Goal: Communication & Community: Answer question/provide support

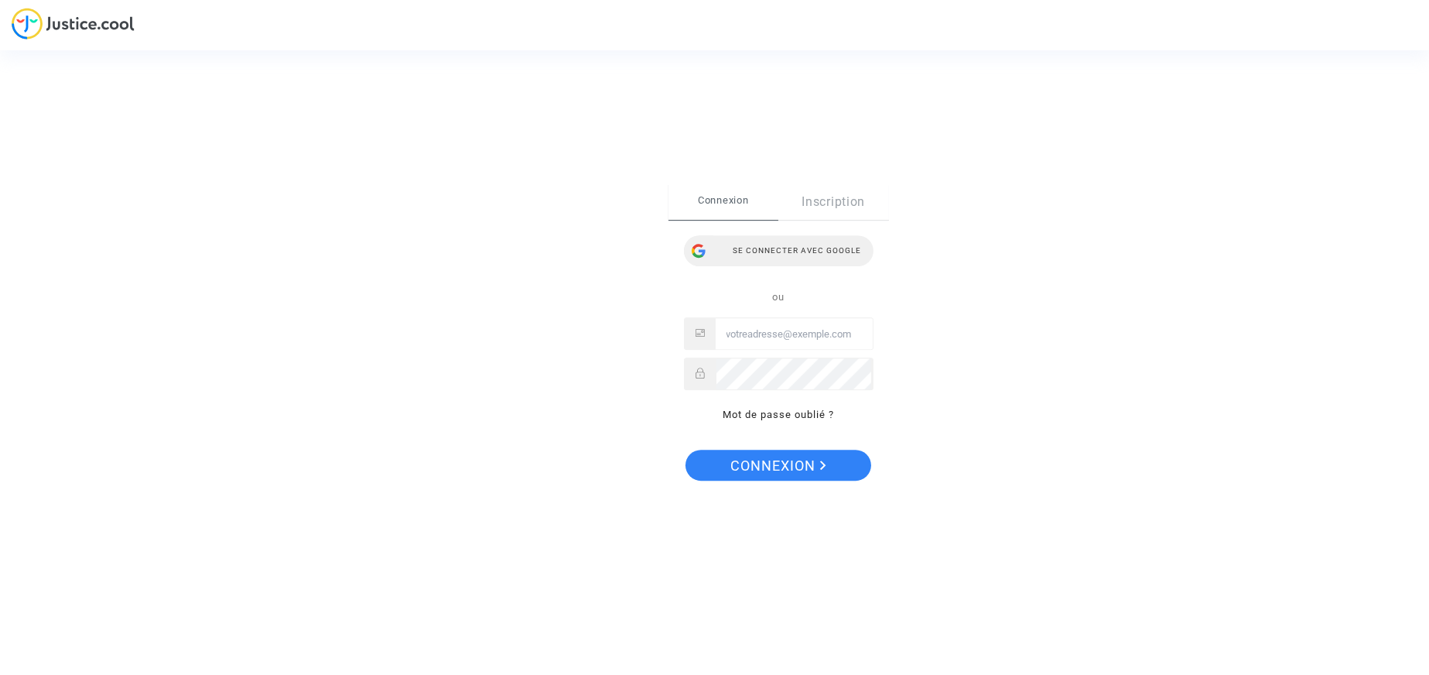
click at [773, 249] on div "Se connecter avec Google" at bounding box center [779, 250] width 190 height 31
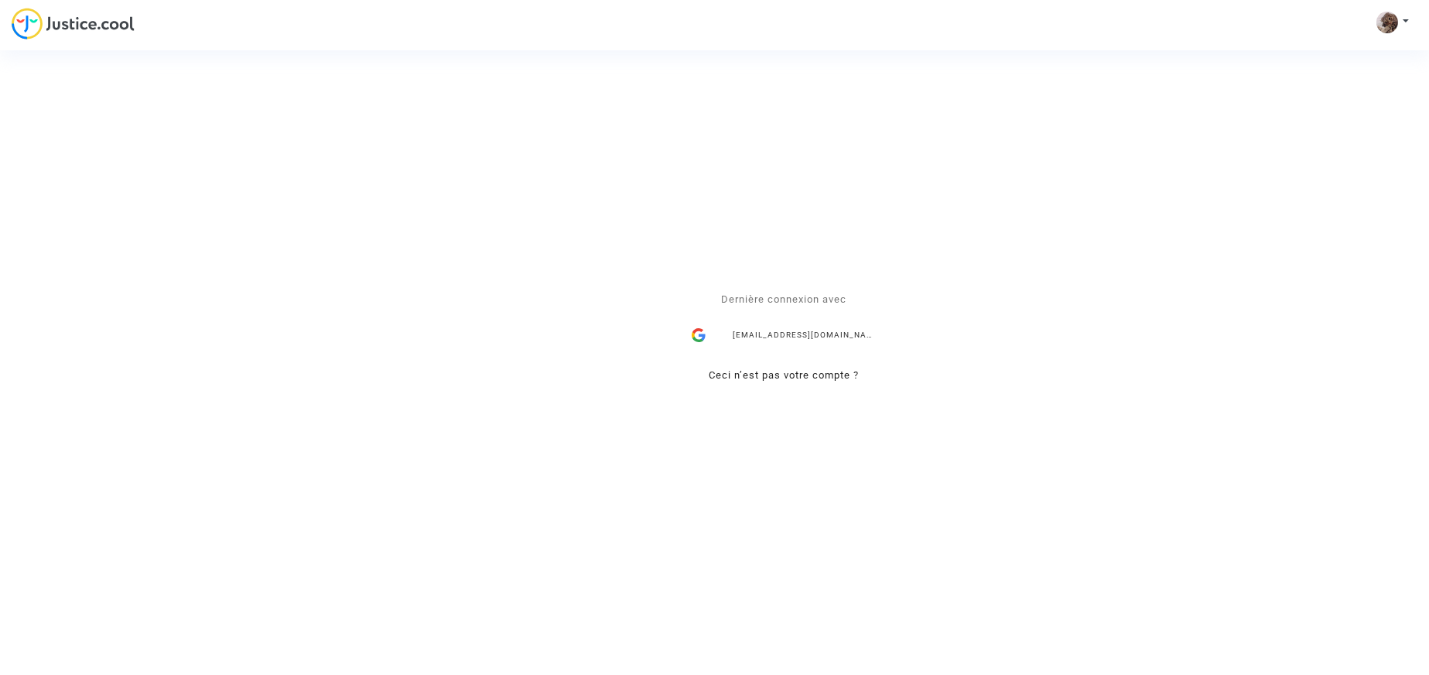
click at [1392, 22] on div "Se connecter Dernière connexion avec [EMAIL_ADDRESS][DOMAIN_NAME] Ceci n’est pa…" at bounding box center [714, 337] width 1429 height 675
click at [1398, 17] on div "Se connecter Dernière connexion avec [EMAIL_ADDRESS][DOMAIN_NAME] Ceci n’est pa…" at bounding box center [714, 337] width 1429 height 675
click at [1406, 20] on div "Se connecter Dernière connexion avec thithuymai.dang@gmail.com Ceci n’est pas v…" at bounding box center [714, 337] width 1429 height 675
click at [1386, 22] on div "Se connecter Dernière connexion avec thithuymai.dang@gmail.com Ceci n’est pas v…" at bounding box center [714, 337] width 1429 height 675
click at [78, 27] on div "Se connecter Dernière connexion avec thithuymai.dang@gmail.com Ceci n’est pas v…" at bounding box center [714, 337] width 1429 height 675
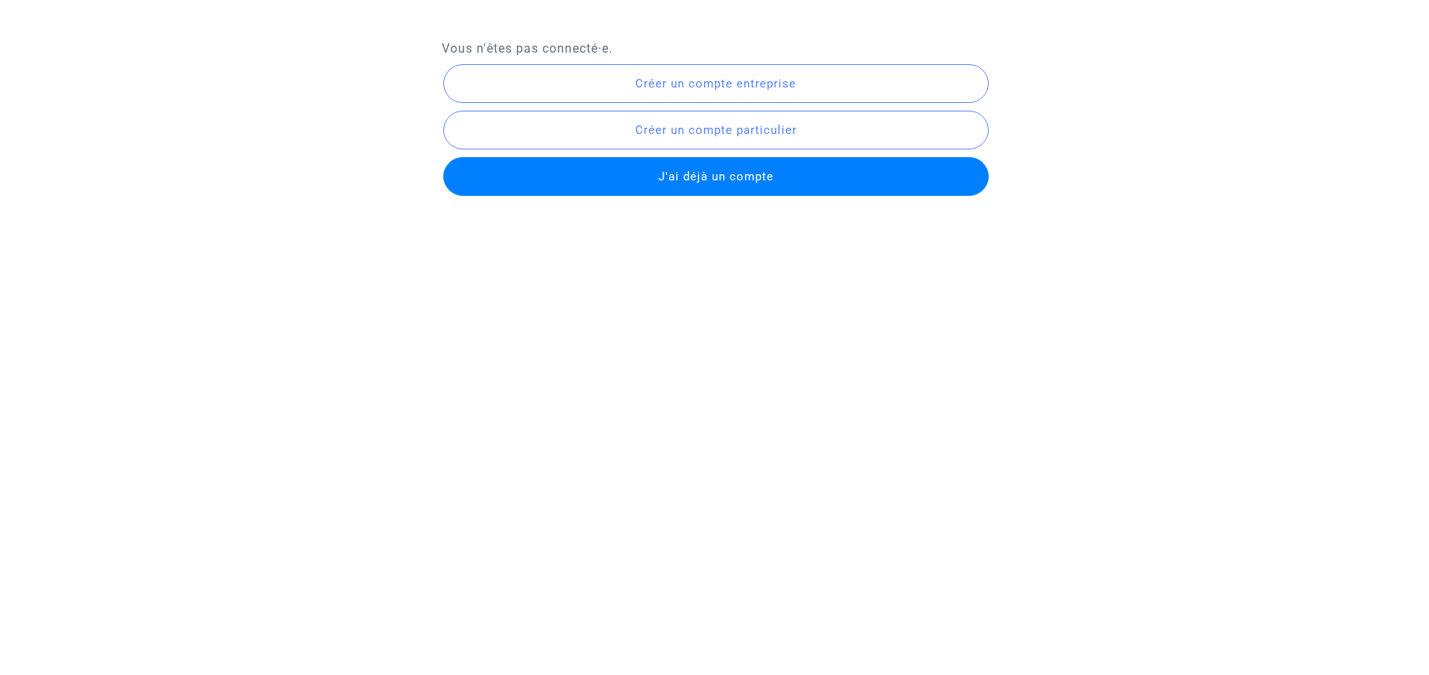
click at [716, 171] on span "J'ai déjà un compte" at bounding box center [715, 176] width 115 height 14
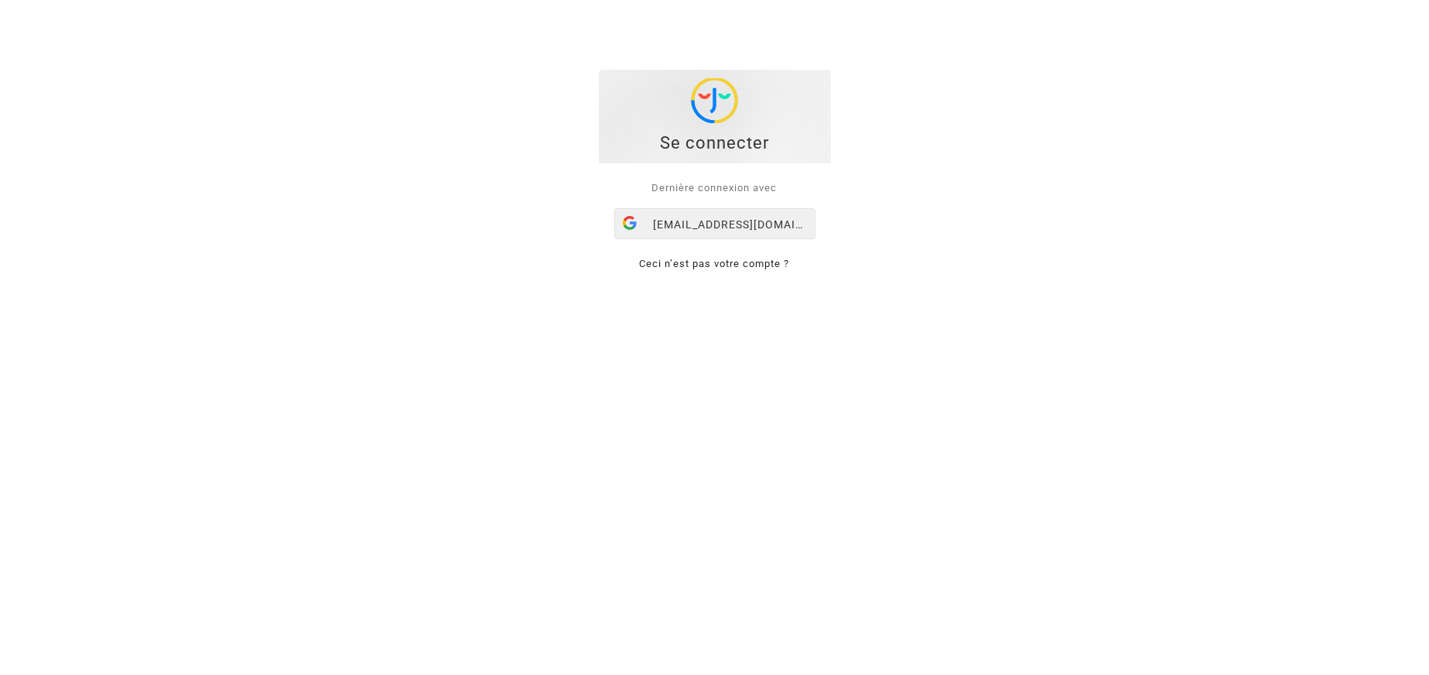
click at [729, 223] on div "[EMAIL_ADDRESS][DOMAIN_NAME]" at bounding box center [715, 224] width 200 height 31
click at [729, 223] on div "Dernière connexion avec thithuymai.dang@gmail.com Ceci n’est pas votre compte ?" at bounding box center [715, 225] width 232 height 125
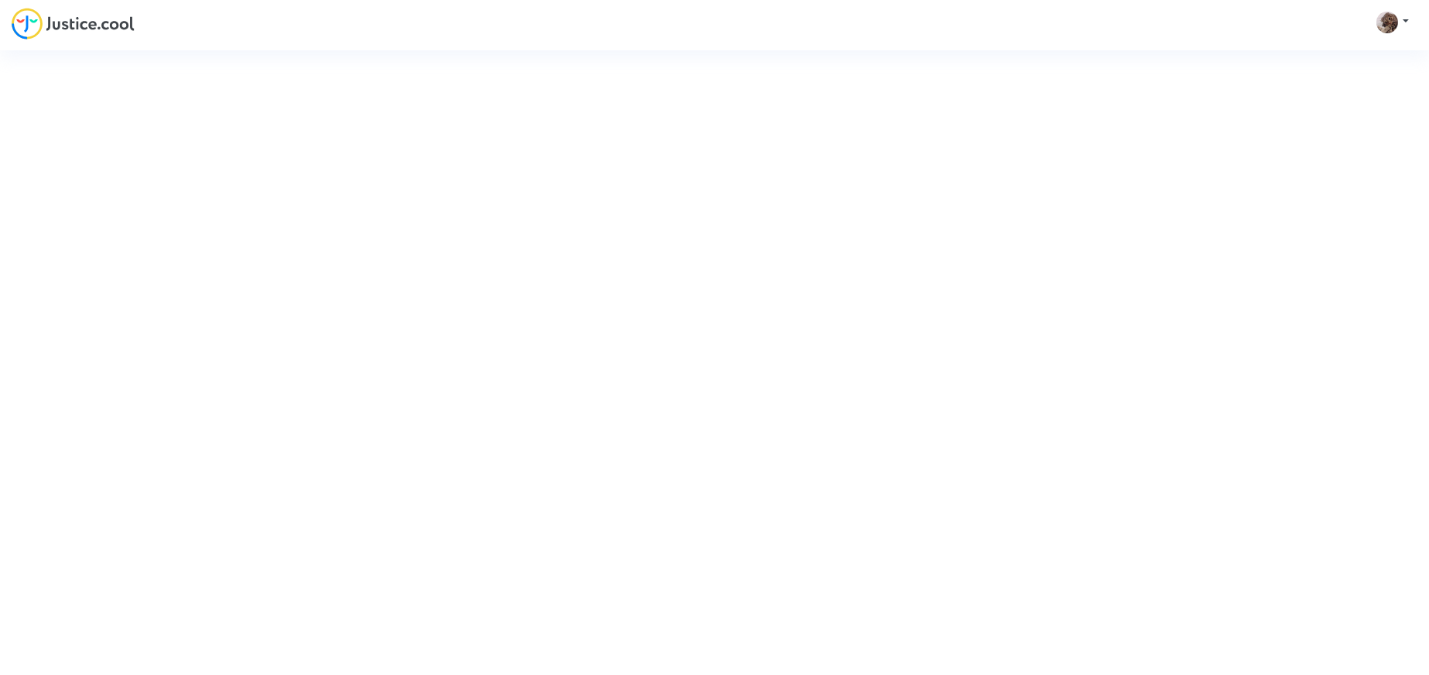
click at [1397, 20] on div "Se connecter Dernière connexion avec [EMAIL_ADDRESS][DOMAIN_NAME] Ceci n’est pa…" at bounding box center [714, 337] width 1429 height 675
click at [1403, 22] on div "Se connecter Dernière connexion avec thithuymai.dang@gmail.com Ceci n’est pas v…" at bounding box center [714, 337] width 1429 height 675
click at [1385, 22] on div "Se connecter Dernière connexion avec thithuymai.dang@gmail.com Ceci n’est pas v…" at bounding box center [714, 337] width 1429 height 675
click at [1385, 23] on div "Se connecter Dernière connexion avec thithuymai.dang@gmail.com Ceci n’est pas v…" at bounding box center [714, 337] width 1429 height 675
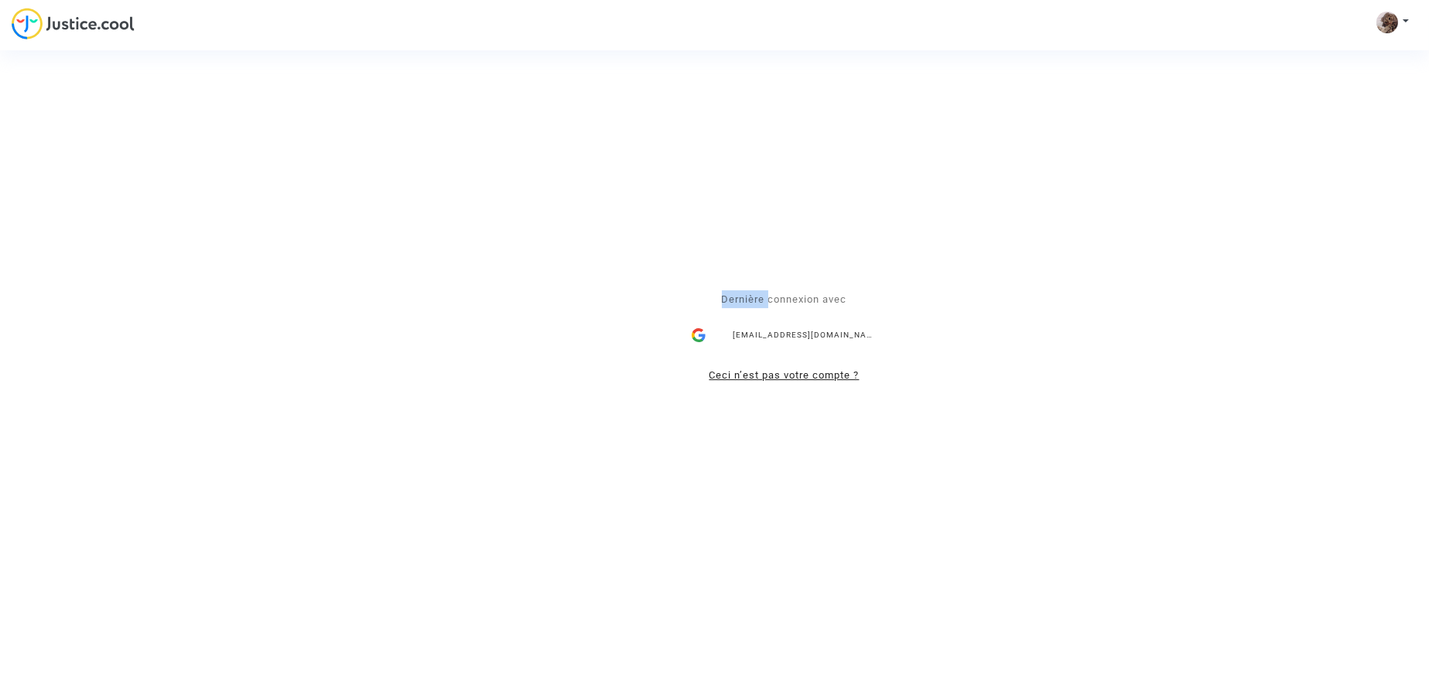
click at [763, 378] on link "Ceci n’est pas votre compte ?" at bounding box center [784, 376] width 150 height 12
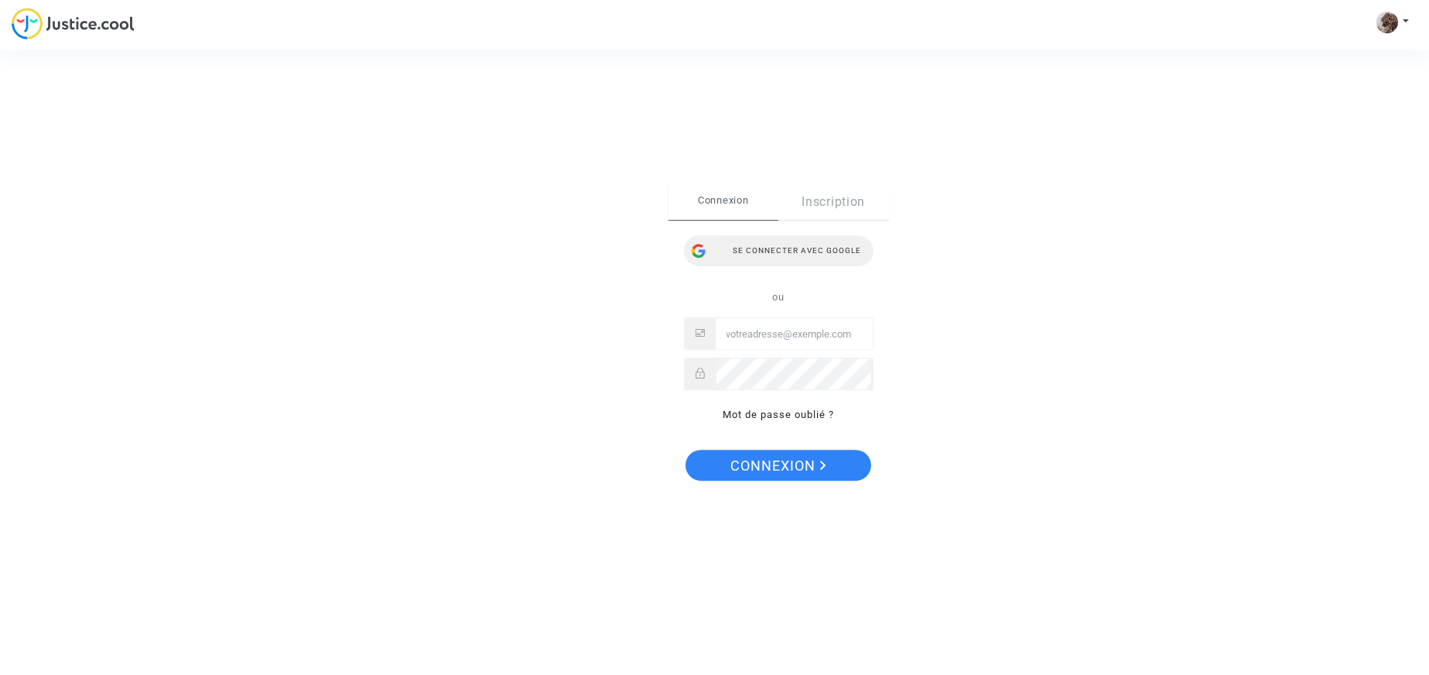
click at [726, 239] on div "Se connecter avec Google" at bounding box center [779, 250] width 190 height 31
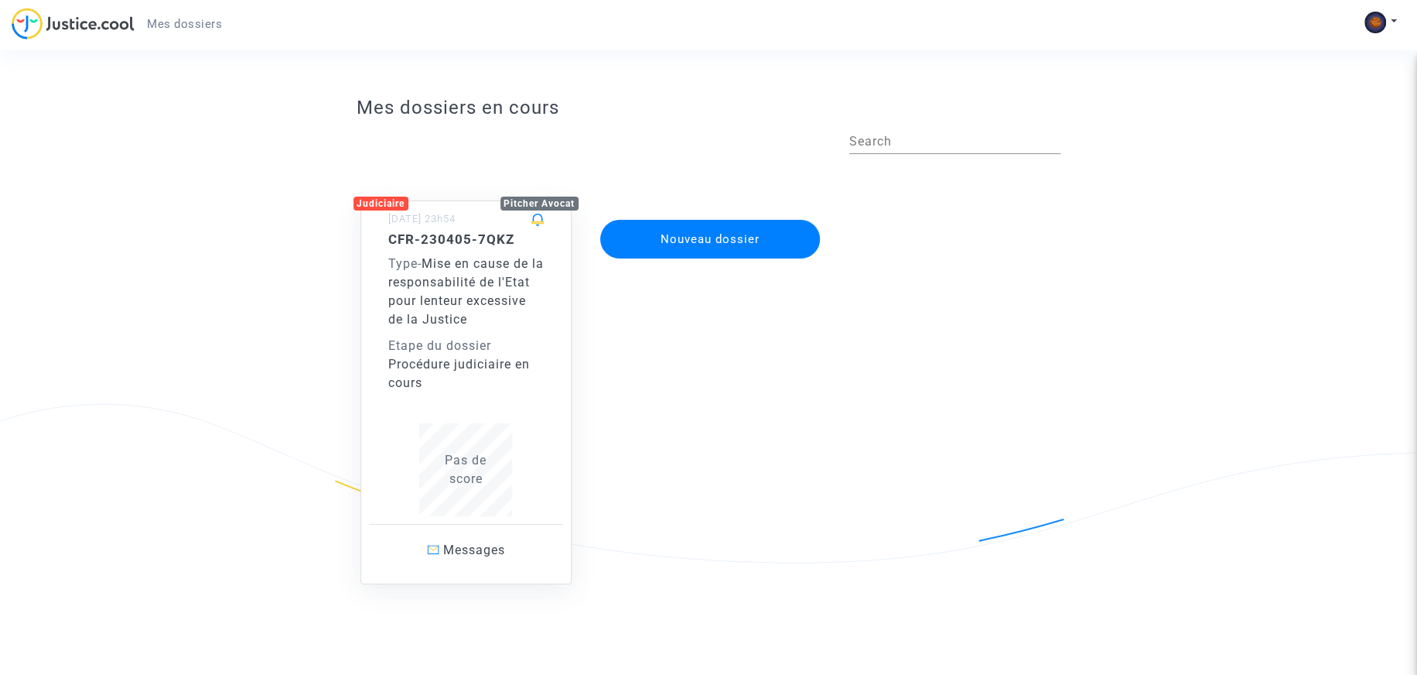
click at [456, 296] on span "Mise en cause de la responsabilité de l'Etat pour lenteur excessive de la Justi…" at bounding box center [465, 291] width 155 height 70
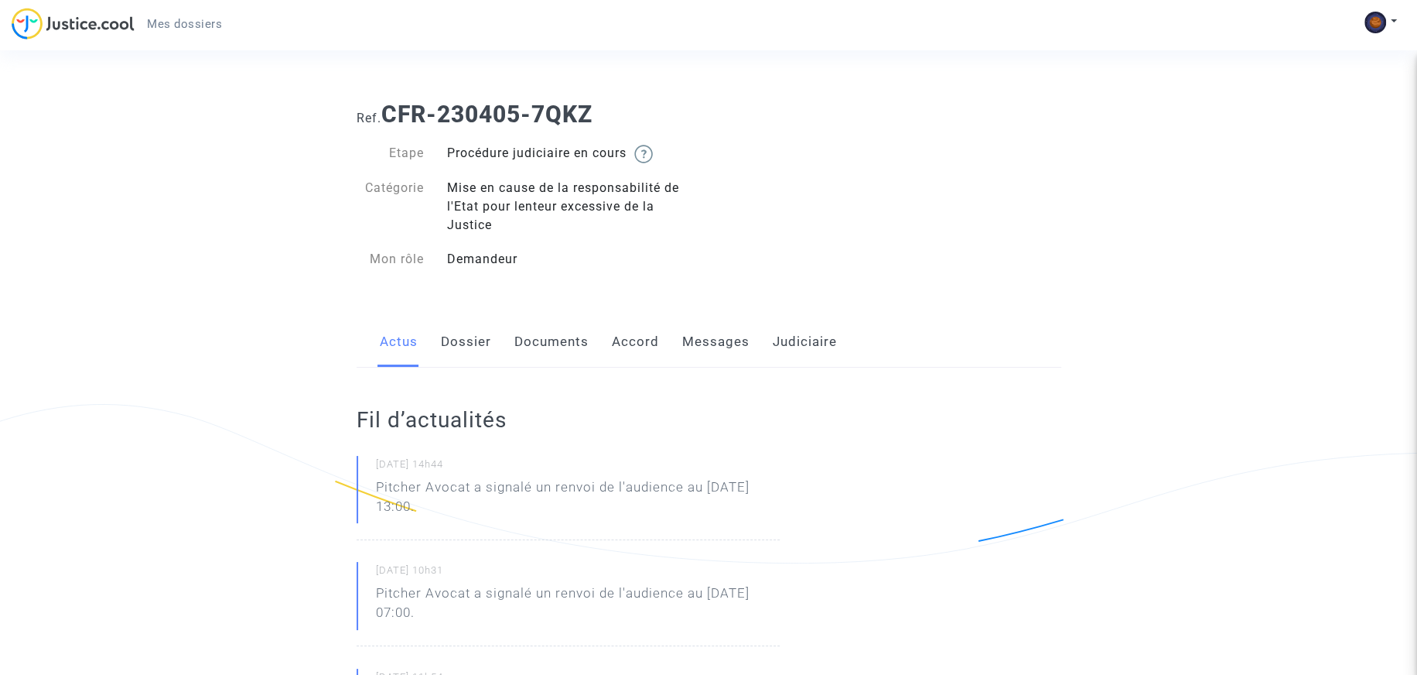
click at [696, 339] on link "Messages" at bounding box center [715, 341] width 67 height 51
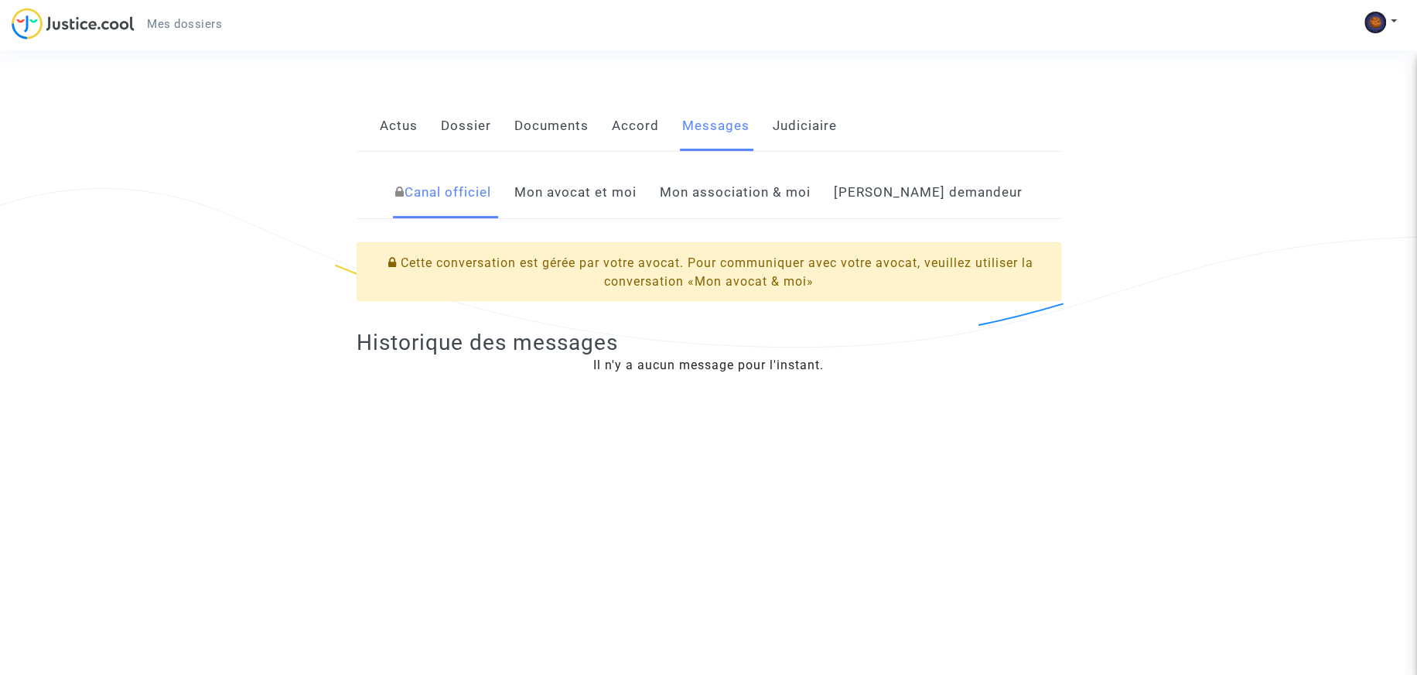
scroll to position [232, 0]
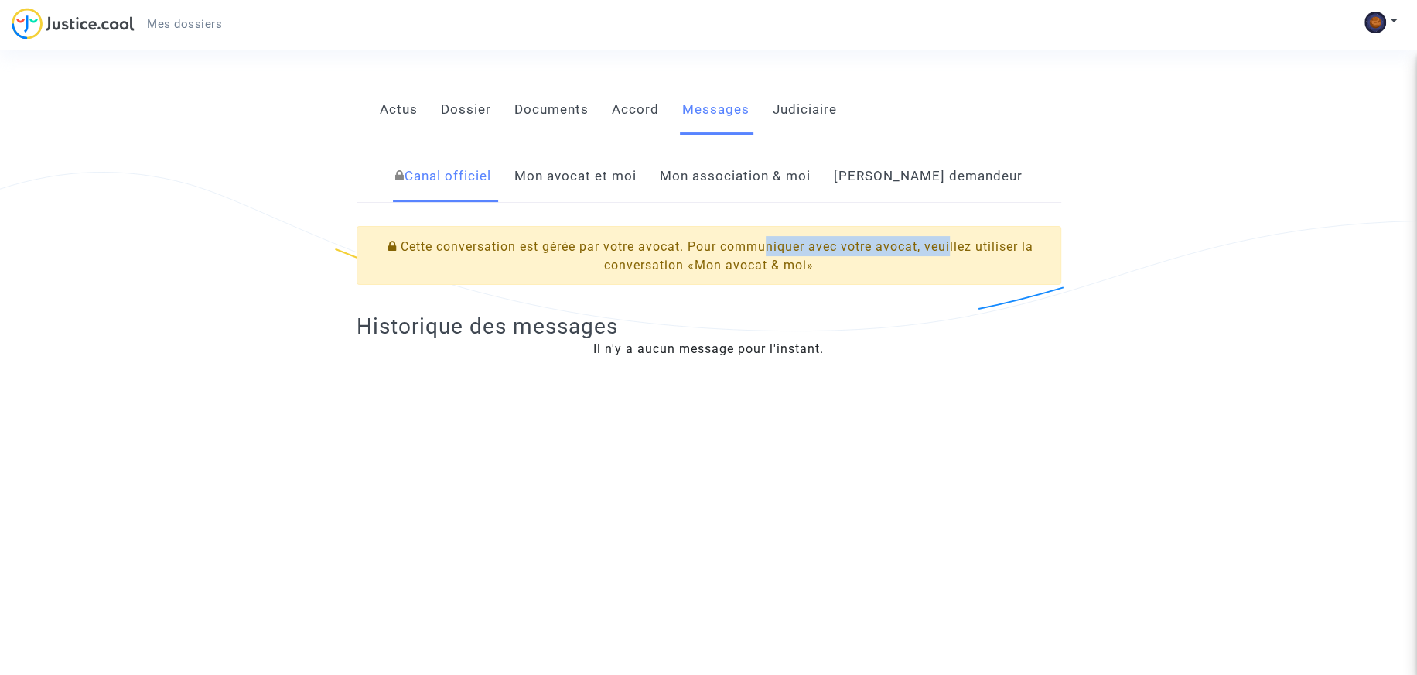
drag, startPoint x: 764, startPoint y: 252, endPoint x: 951, endPoint y: 247, distance: 186.5
click at [951, 247] on div "Cette conversation est gérée par votre avocat. Pour communiquer avec votre avoc…" at bounding box center [709, 255] width 705 height 59
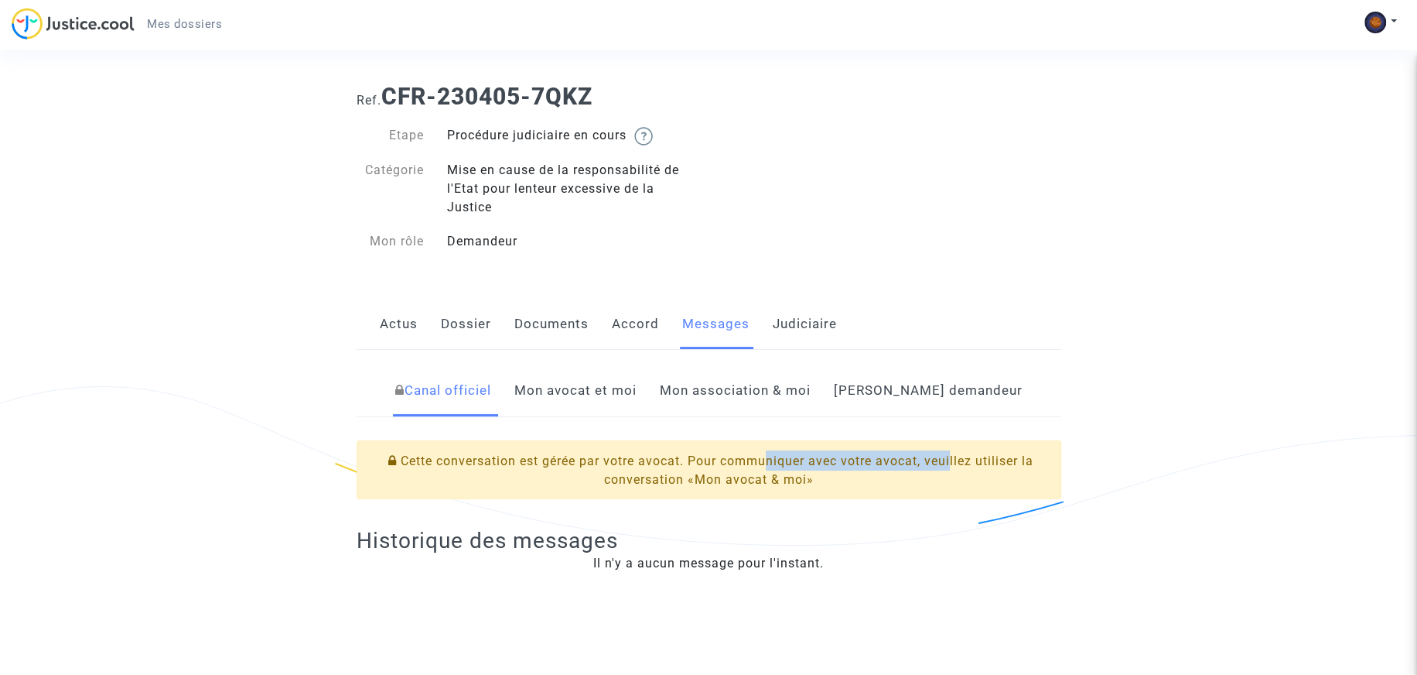
scroll to position [0, 0]
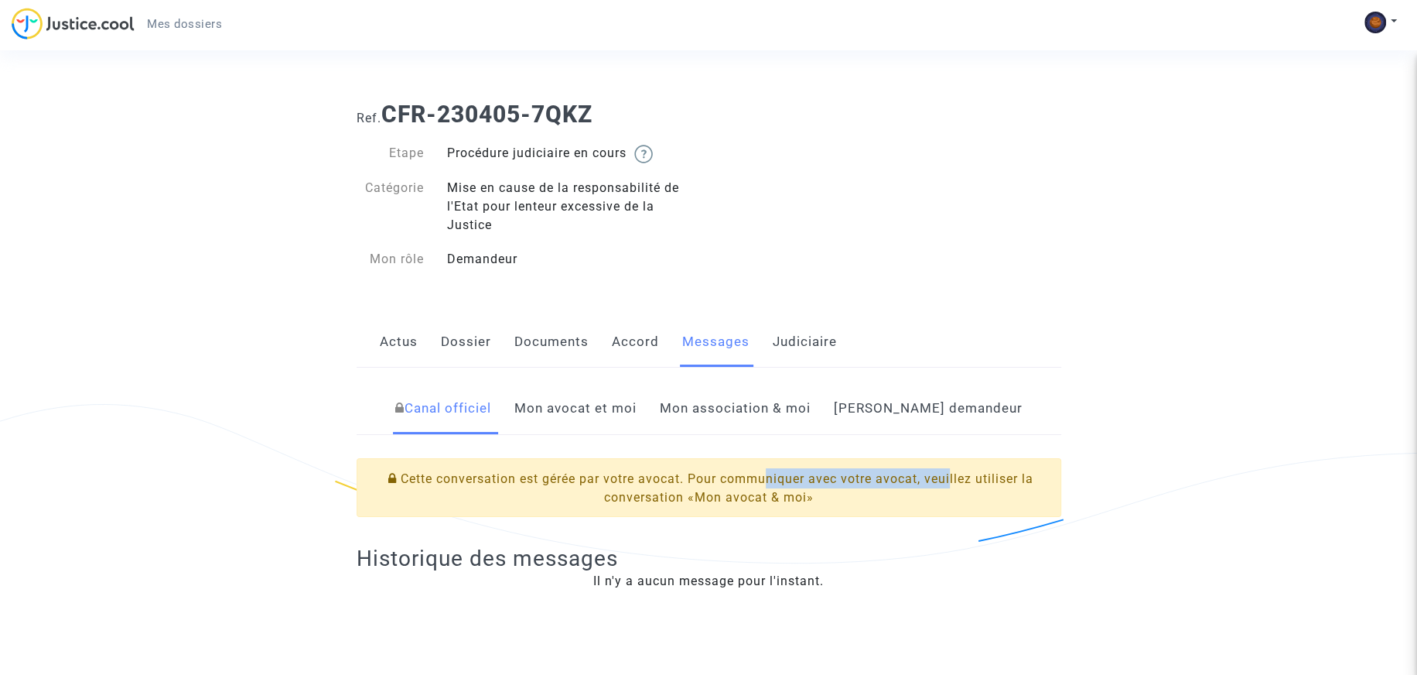
click at [602, 405] on link "Mon avocat et moi" at bounding box center [575, 408] width 122 height 51
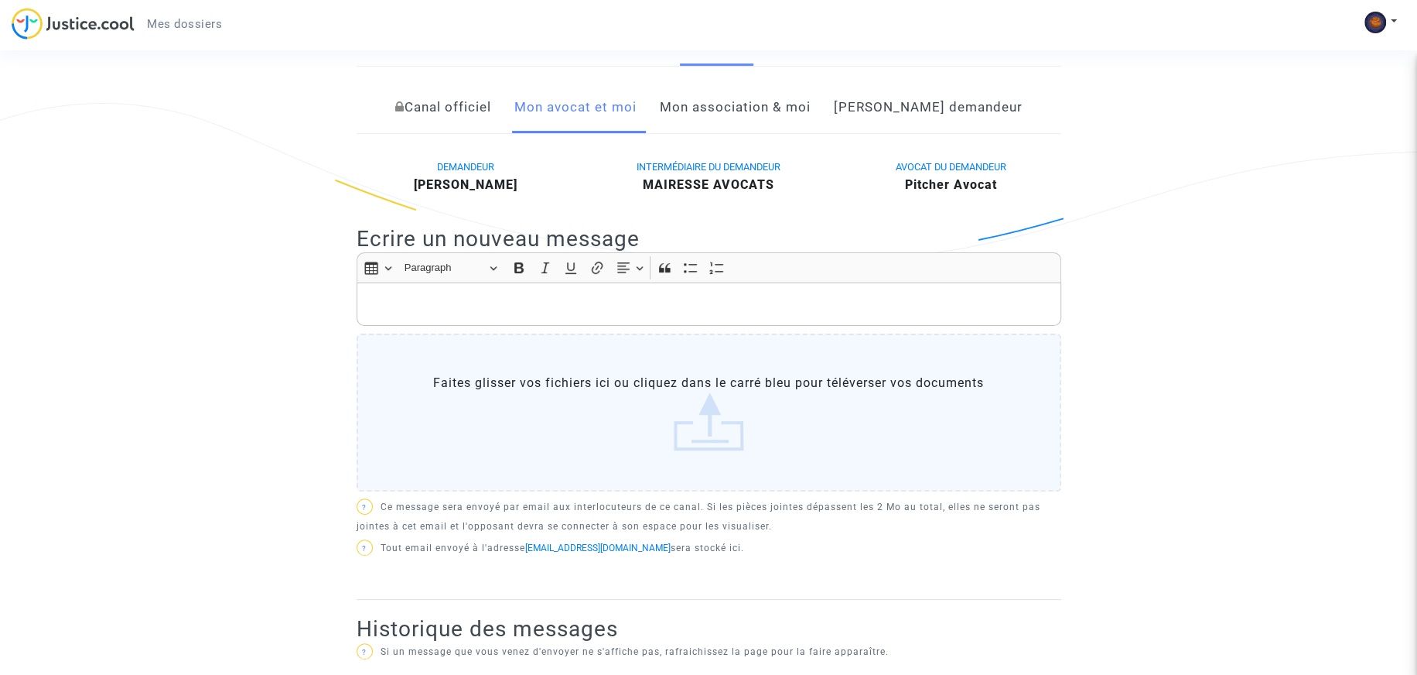
scroll to position [309, 0]
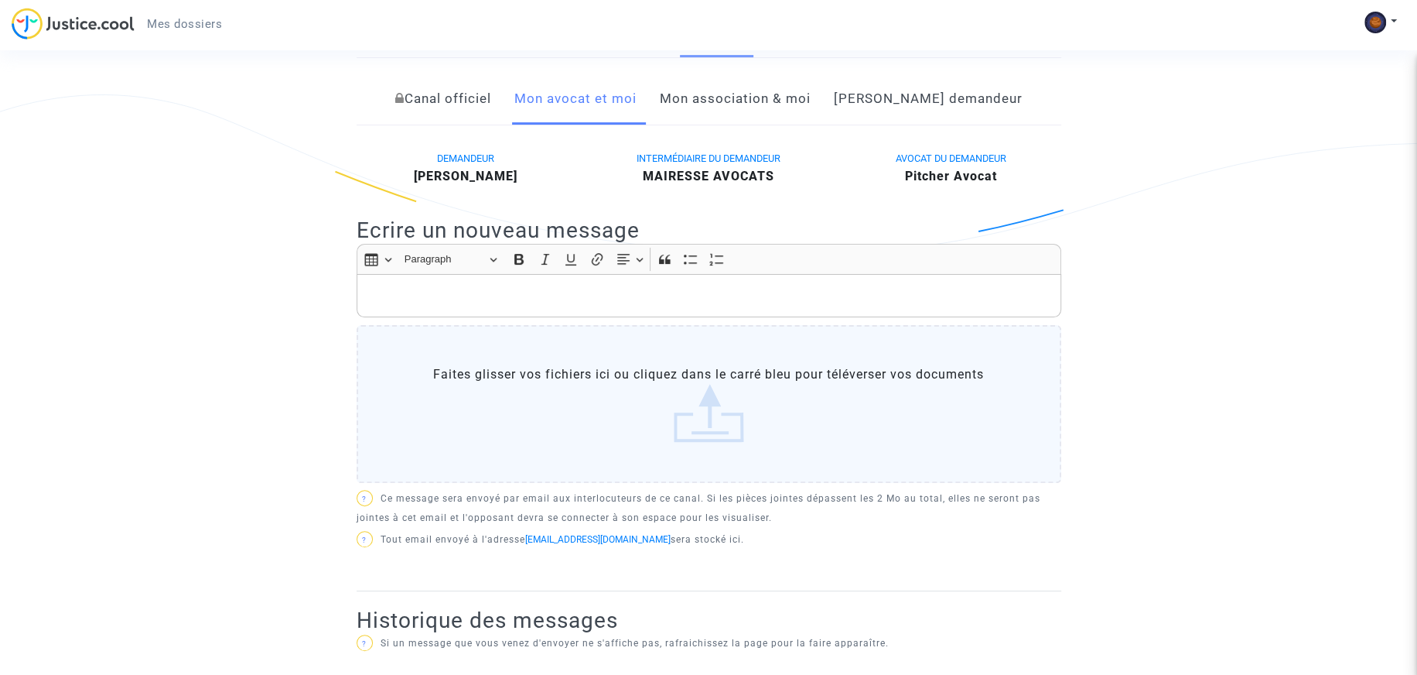
click at [592, 293] on p "Rich Text Editor, main" at bounding box center [708, 295] width 688 height 19
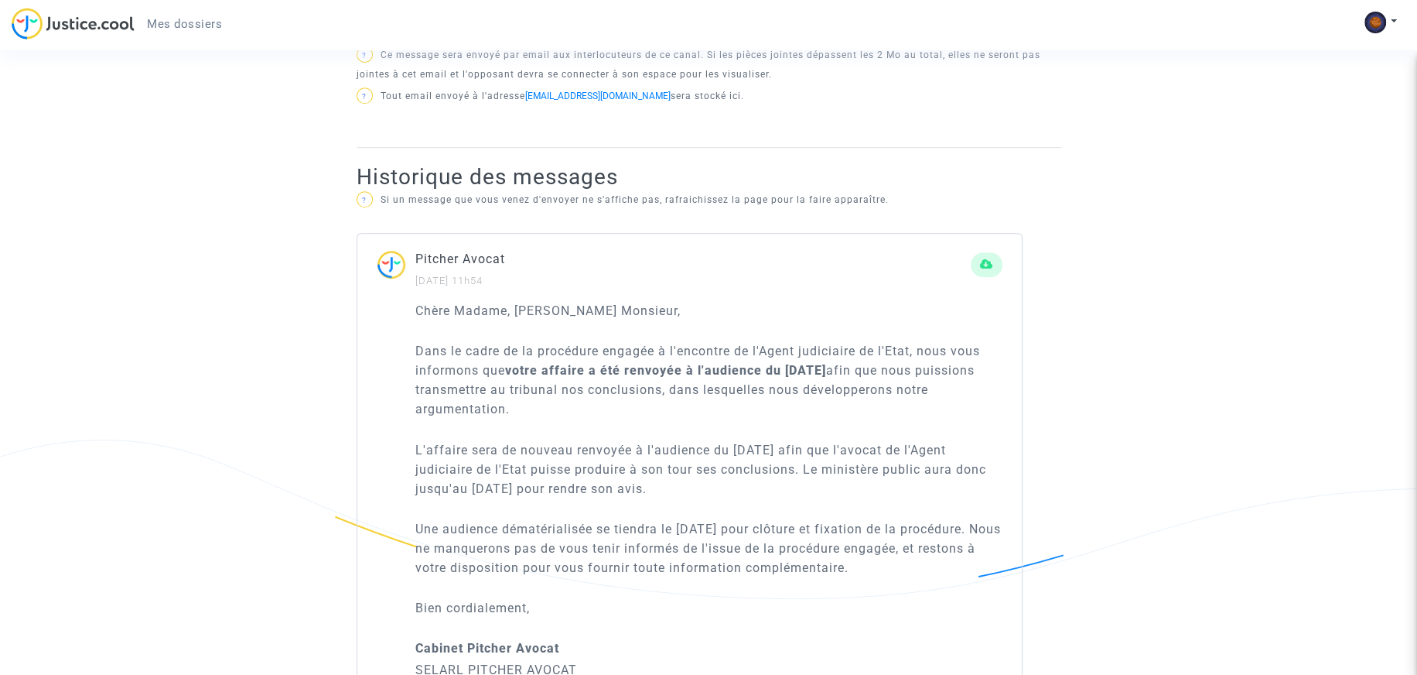
scroll to position [774, 0]
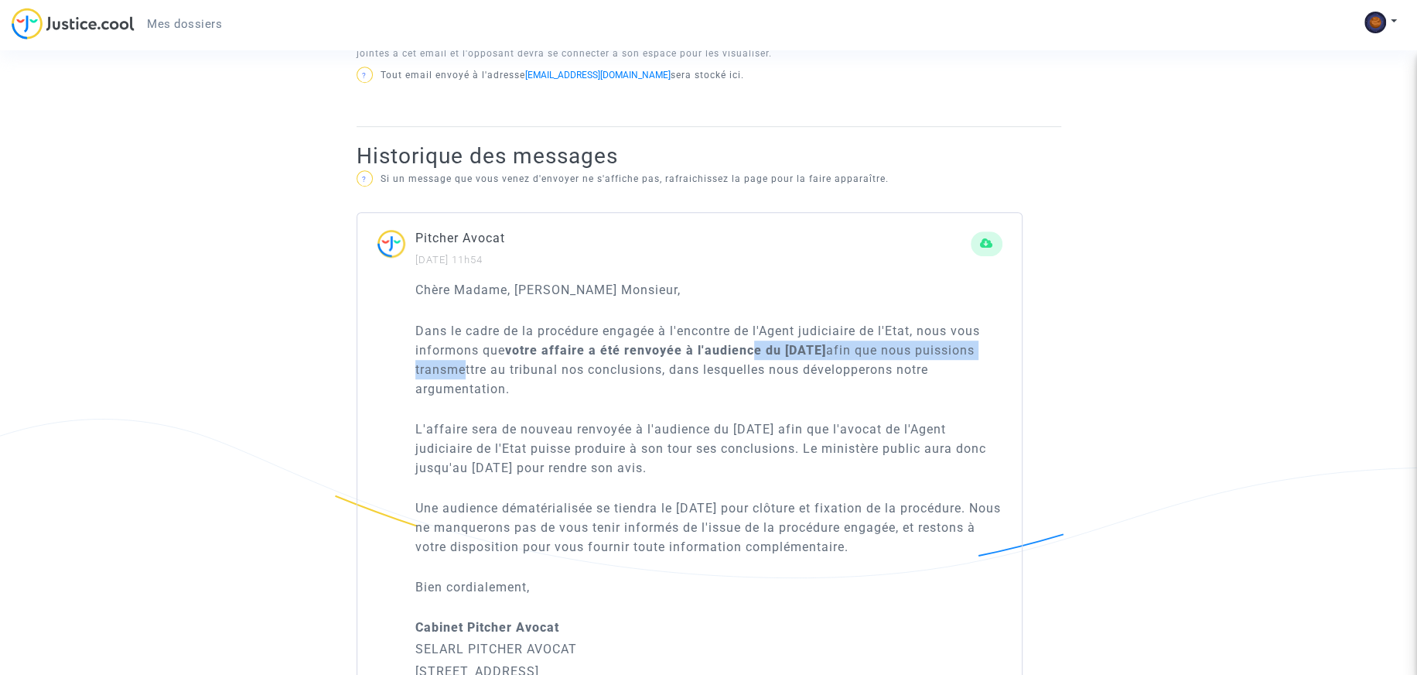
drag, startPoint x: 524, startPoint y: 360, endPoint x: 756, endPoint y: 354, distance: 232.2
click at [756, 354] on p "Dans le cadre de la procédure engagée à l'encontre de l'Agent judiciaire de l'E…" at bounding box center [708, 359] width 587 height 77
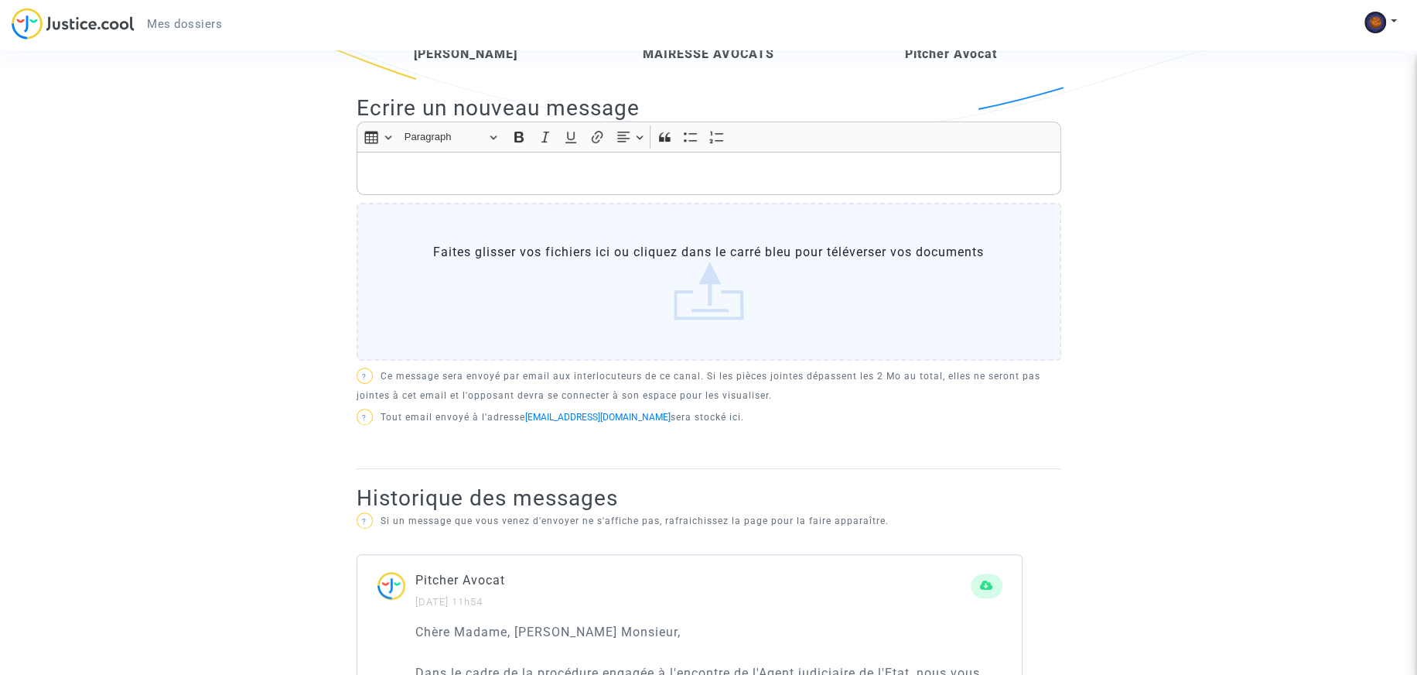
scroll to position [350, 0]
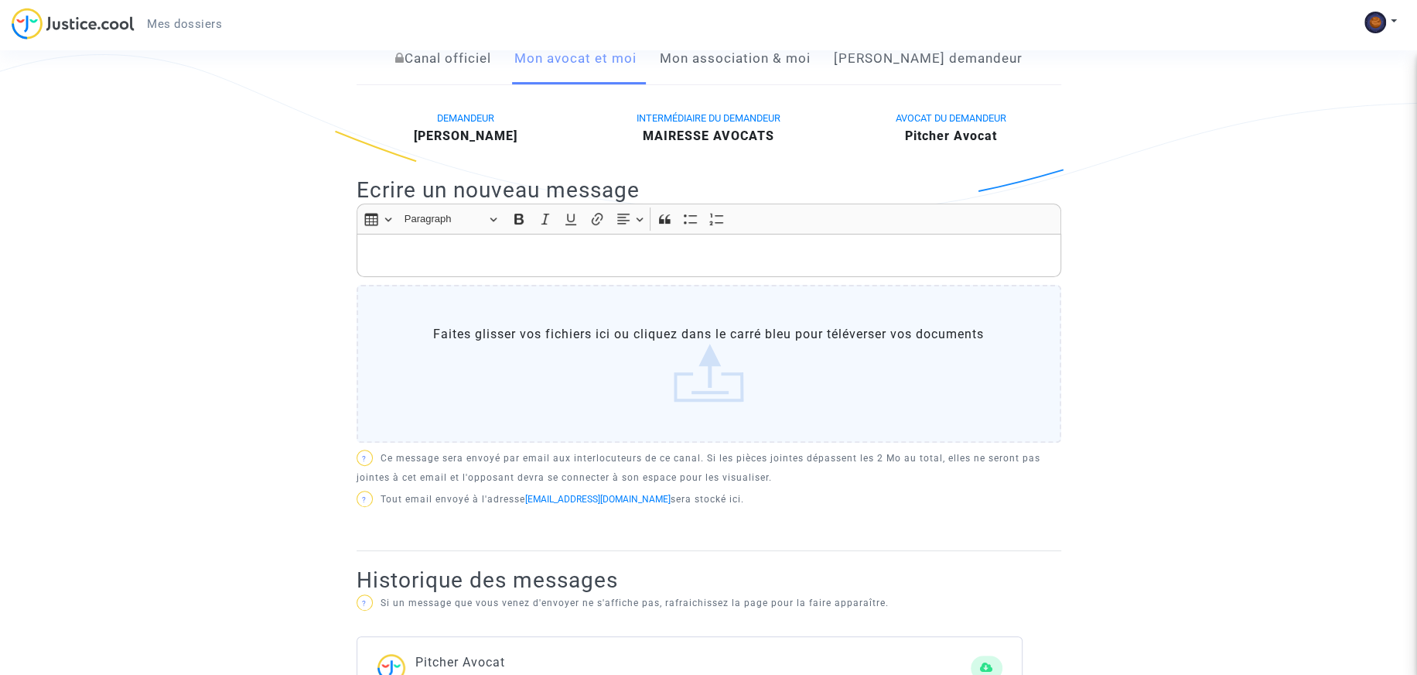
click at [398, 248] on p "Rich Text Editor, main" at bounding box center [708, 255] width 688 height 19
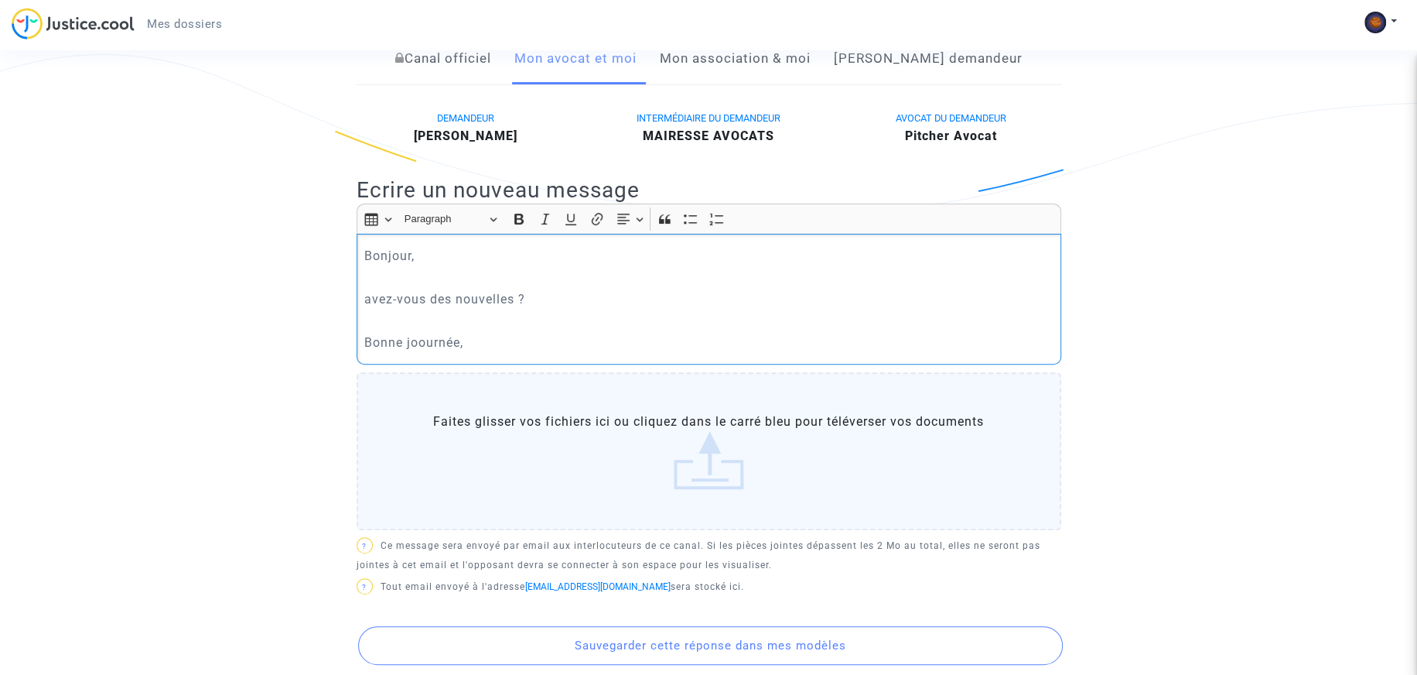
click at [512, 299] on p "avez-vous des nouvelles ?" at bounding box center [708, 298] width 688 height 19
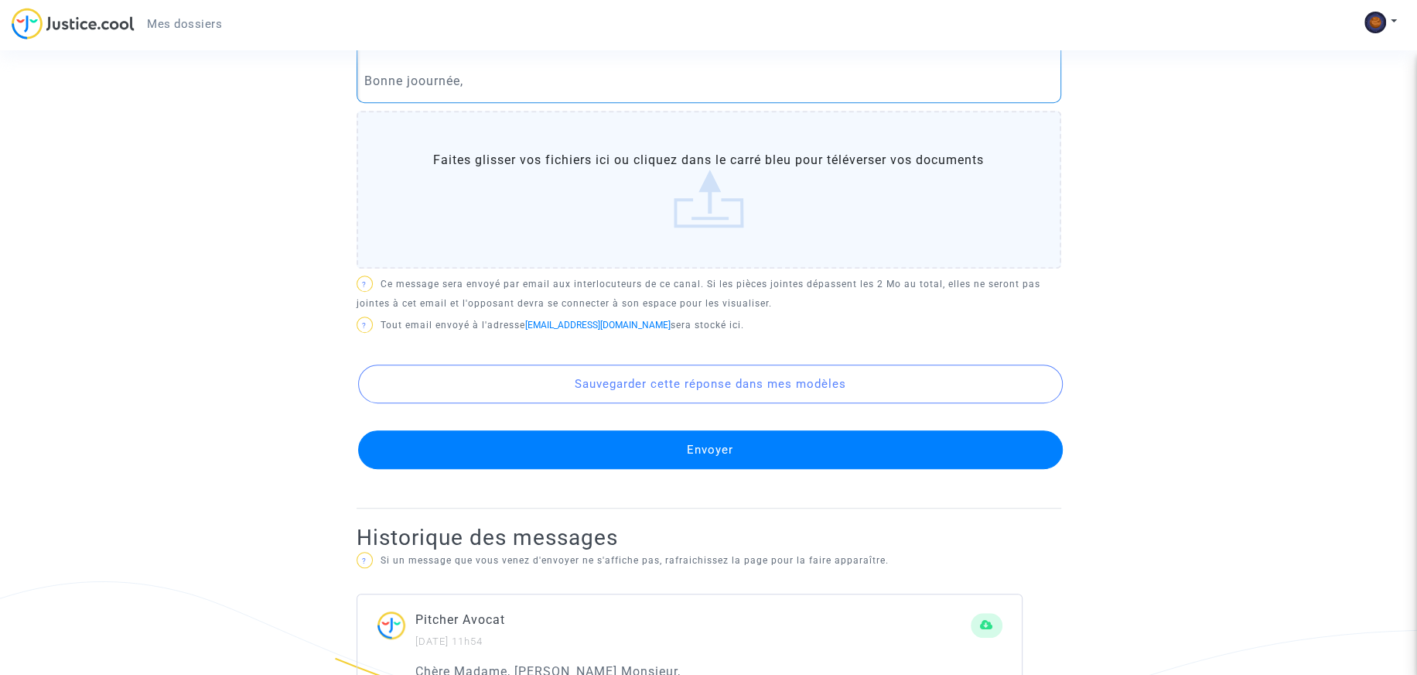
scroll to position [736, 0]
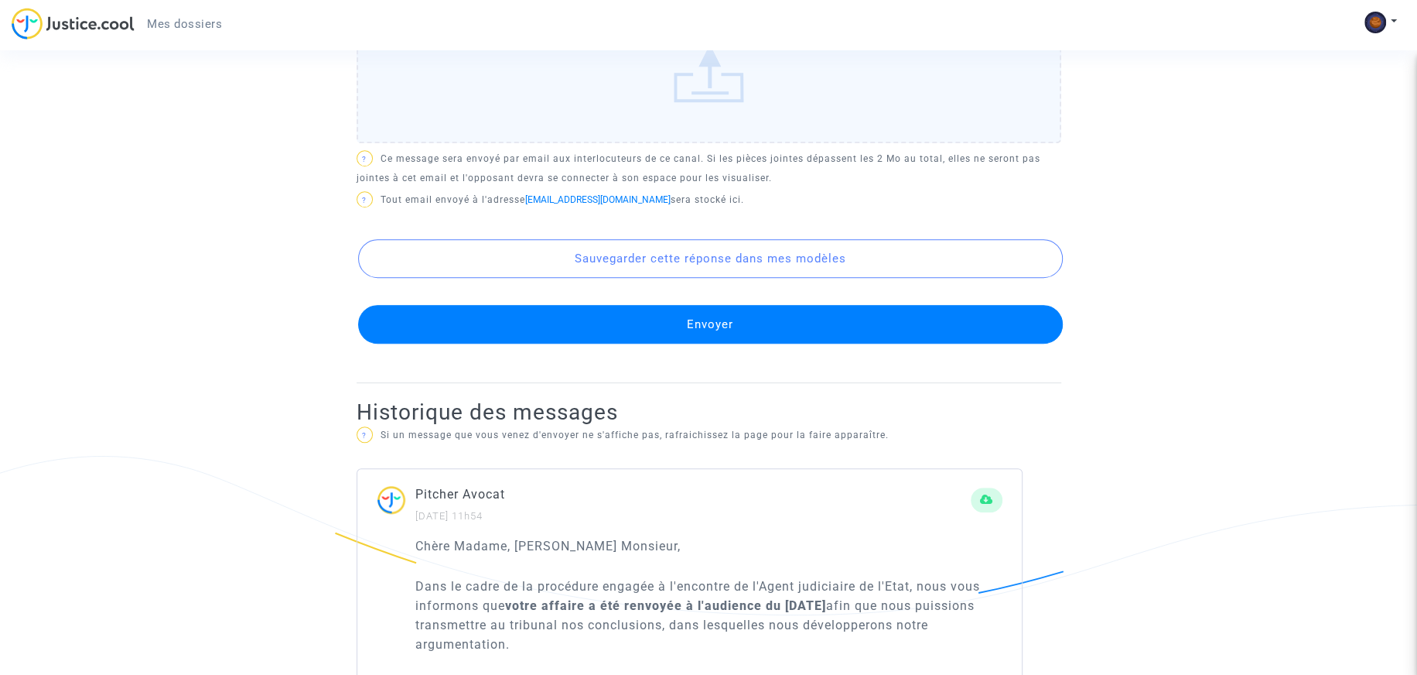
click at [704, 326] on button "Envoyer" at bounding box center [710, 324] width 705 height 39
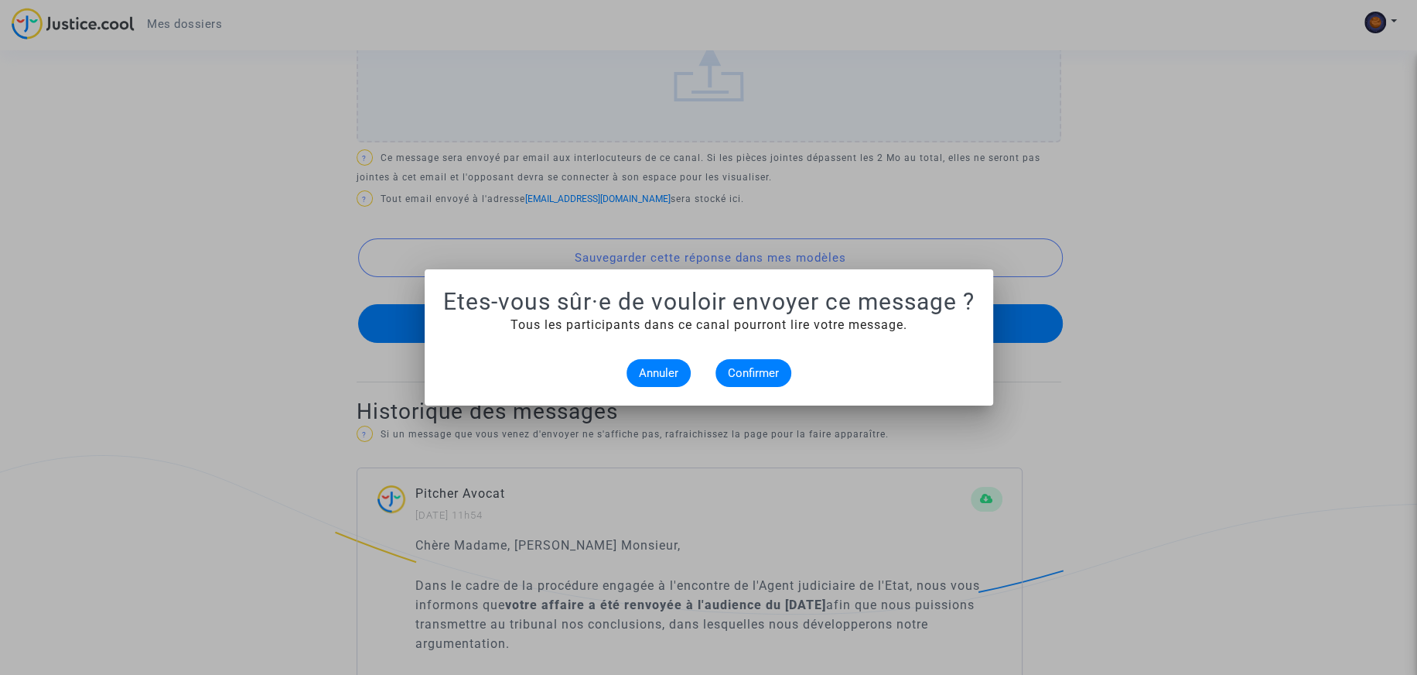
scroll to position [0, 0]
click at [757, 370] on span "Confirmer" at bounding box center [753, 373] width 51 height 14
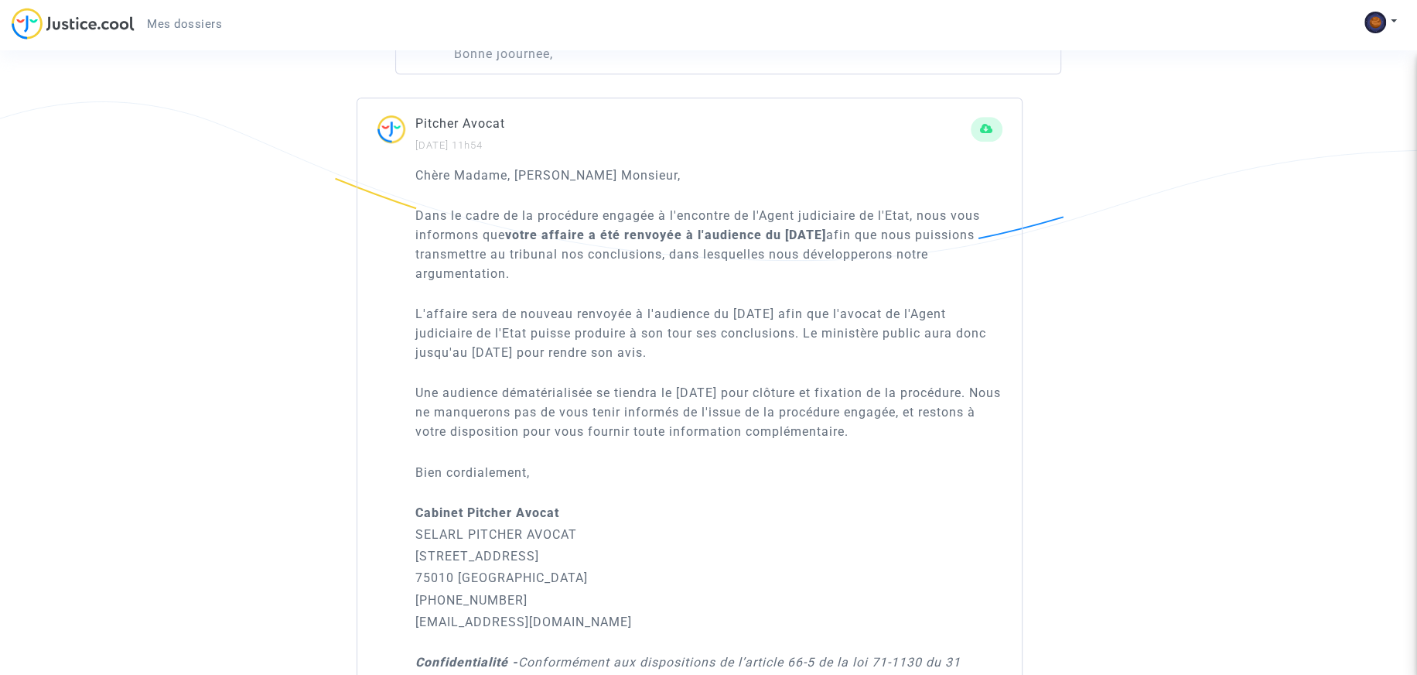
scroll to position [1278, 0]
